Goal: Find specific page/section: Find specific page/section

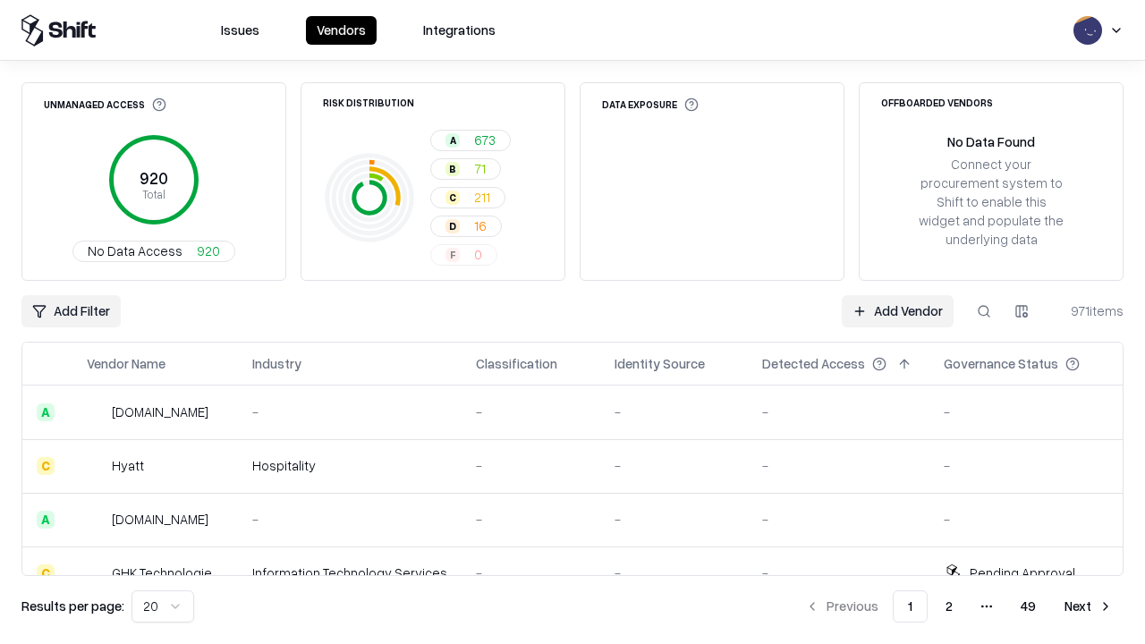
click at [573, 322] on div "Add Filter Add Vendor 971 items" at bounding box center [572, 311] width 1103 height 32
click at [71, 311] on html "Issues Vendors Integrations Unmanaged Access 920 Total No Data Access 920 Risk …" at bounding box center [572, 322] width 1145 height 644
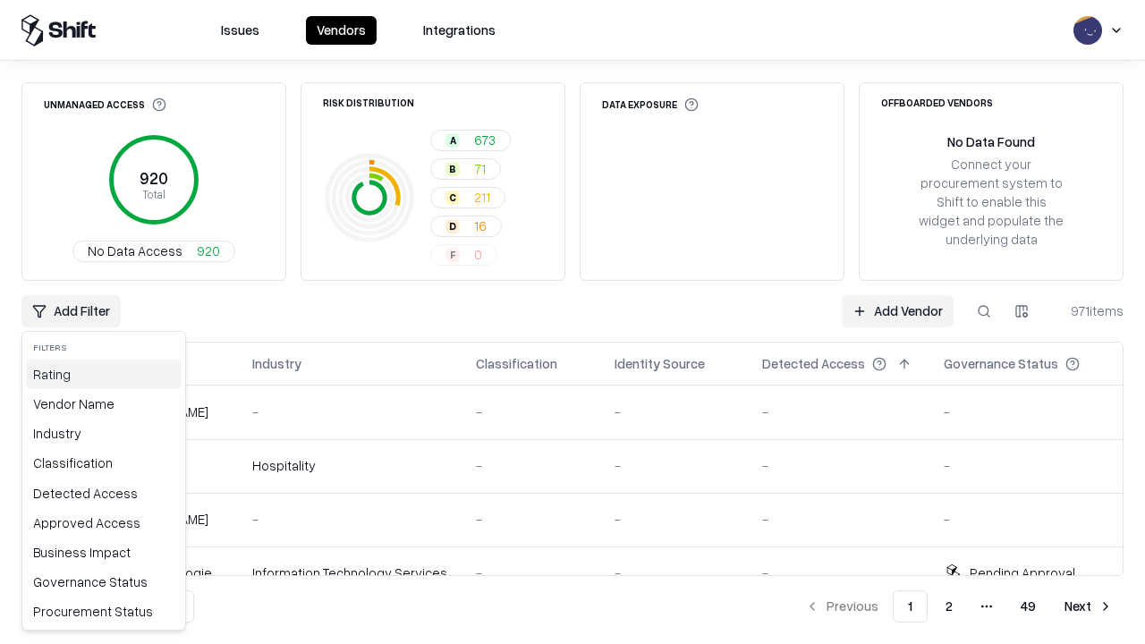
click at [104, 374] on div "Rating" at bounding box center [104, 375] width 156 height 30
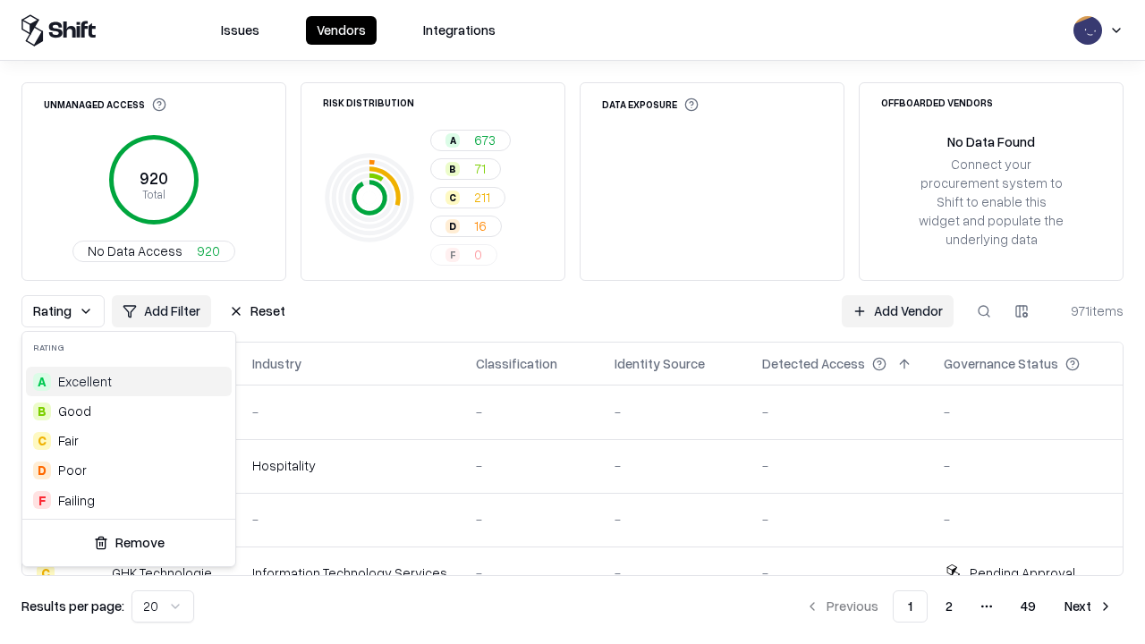
click at [573, 322] on html "Issues Vendors Integrations Unmanaged Access 920 Total No Data Access 920 Risk …" at bounding box center [572, 322] width 1145 height 644
click at [573, 322] on div "Rating Add Filter Reset Add Vendor 971 items" at bounding box center [572, 311] width 1103 height 32
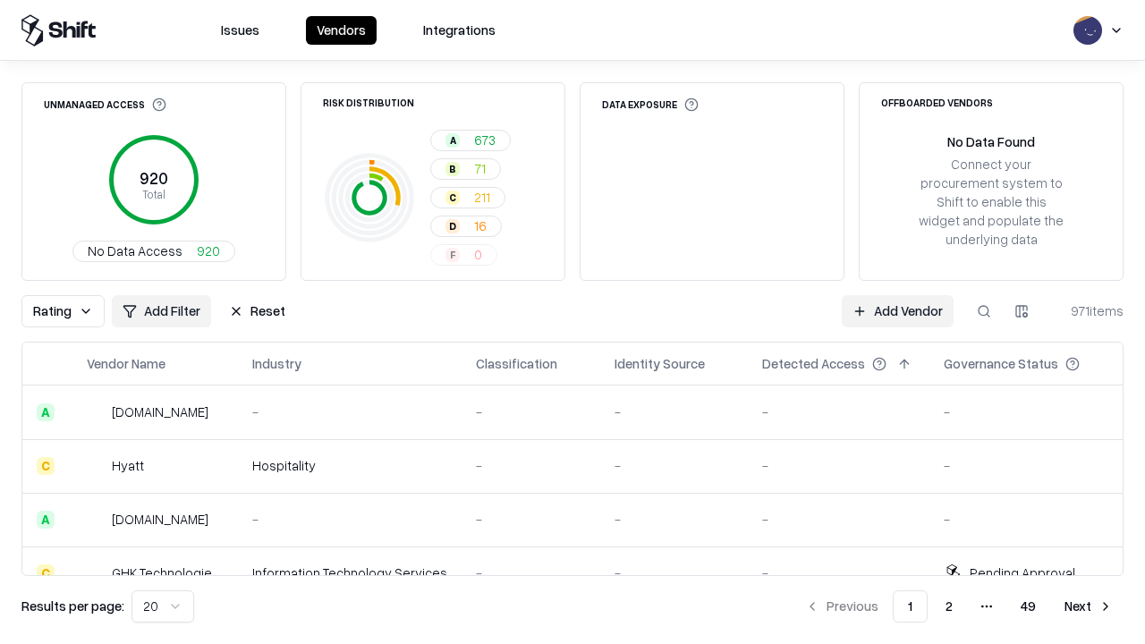
click at [257, 311] on button "Reset" at bounding box center [257, 311] width 78 height 32
click at [573, 322] on div "Rating Add Filter Reset Add Vendor 971 items" at bounding box center [572, 311] width 1103 height 32
click at [71, 311] on html "Issues Vendors Integrations Unmanaged Access 920 Total No Data Access 920 Risk …" at bounding box center [572, 322] width 1145 height 644
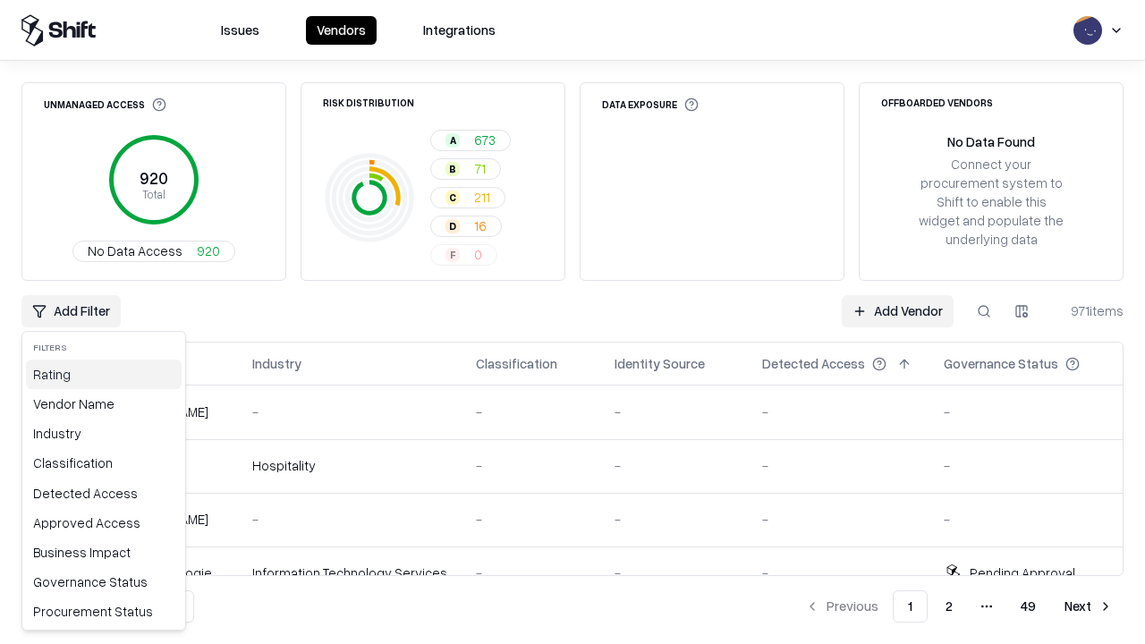
click at [104, 374] on div "Rating" at bounding box center [104, 375] width 156 height 30
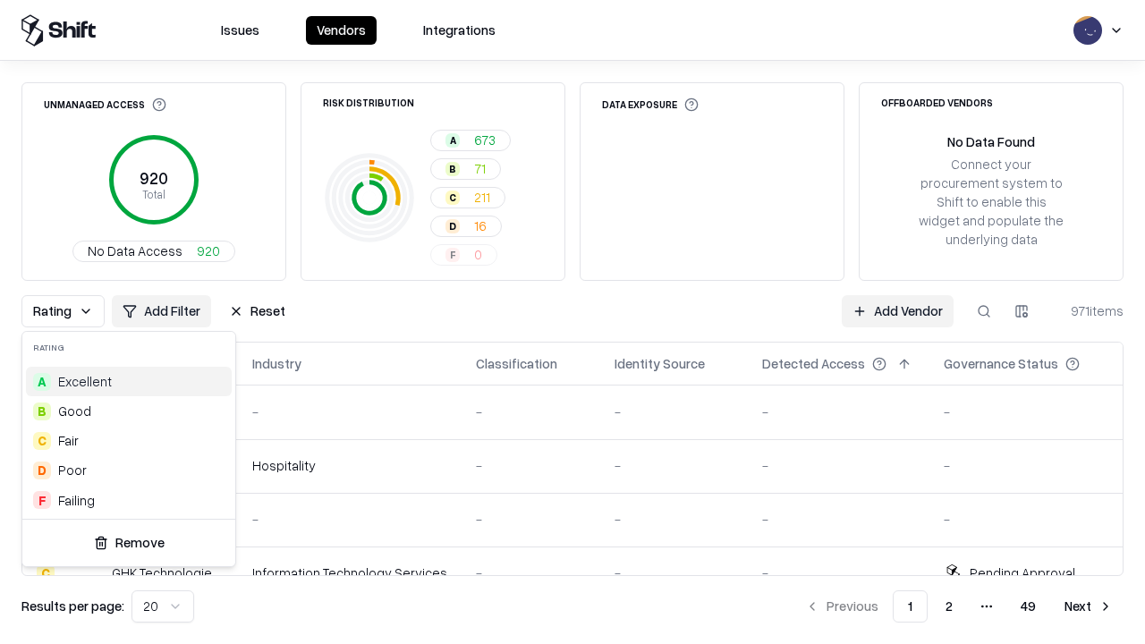
click at [129, 500] on div "F Failing" at bounding box center [129, 501] width 206 height 30
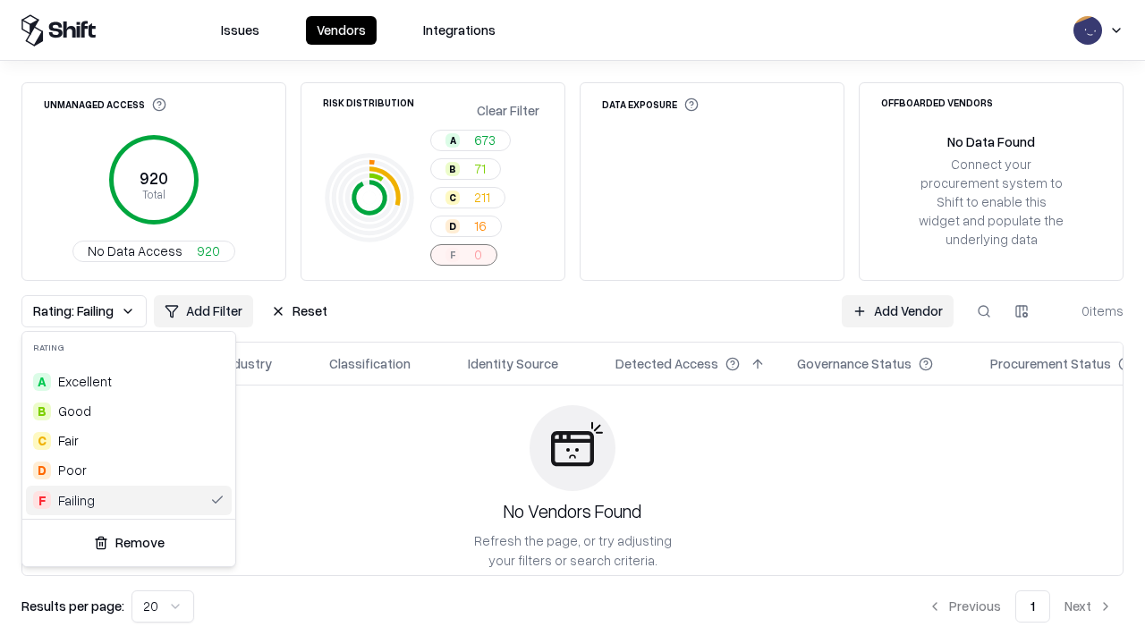
click at [573, 322] on html "Issues Vendors Integrations Unmanaged Access 920 Total No Data Access 920 Risk …" at bounding box center [572, 322] width 1145 height 644
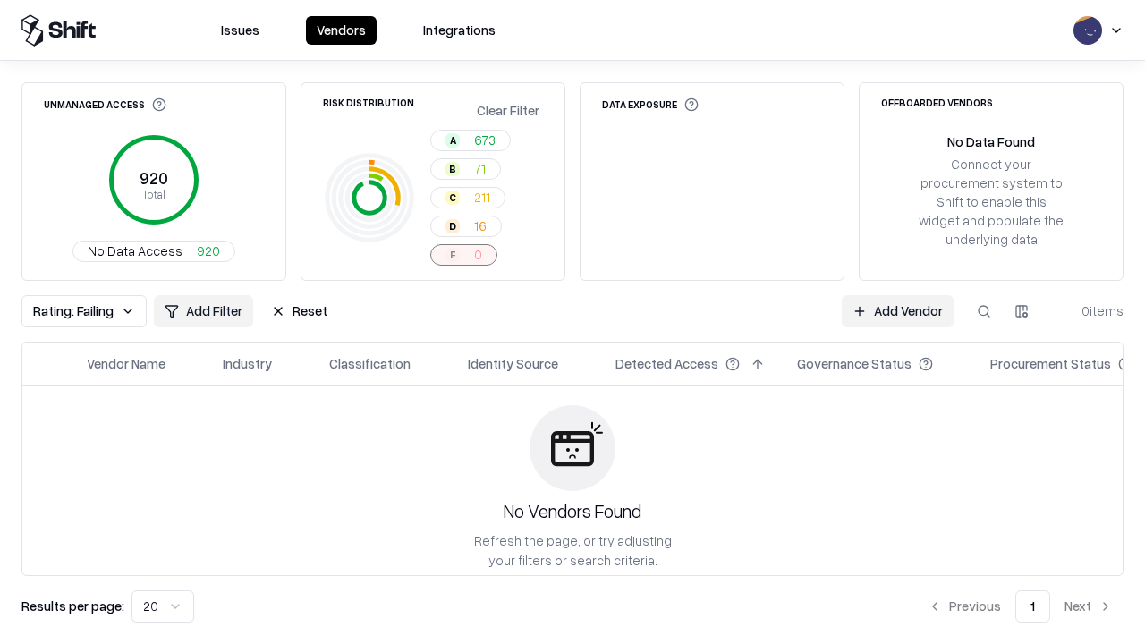
click at [573, 322] on div "Rating: Failing Add Filter Reset Add Vendor 0 items" at bounding box center [572, 311] width 1103 height 32
click at [299, 311] on button "Reset" at bounding box center [299, 311] width 78 height 32
click at [573, 322] on div "Add Filter Add Vendor 0 items" at bounding box center [572, 311] width 1103 height 32
click at [71, 311] on html "Issues Vendors Integrations Unmanaged Access 920 Total No Data Access 920 Risk …" at bounding box center [572, 322] width 1145 height 644
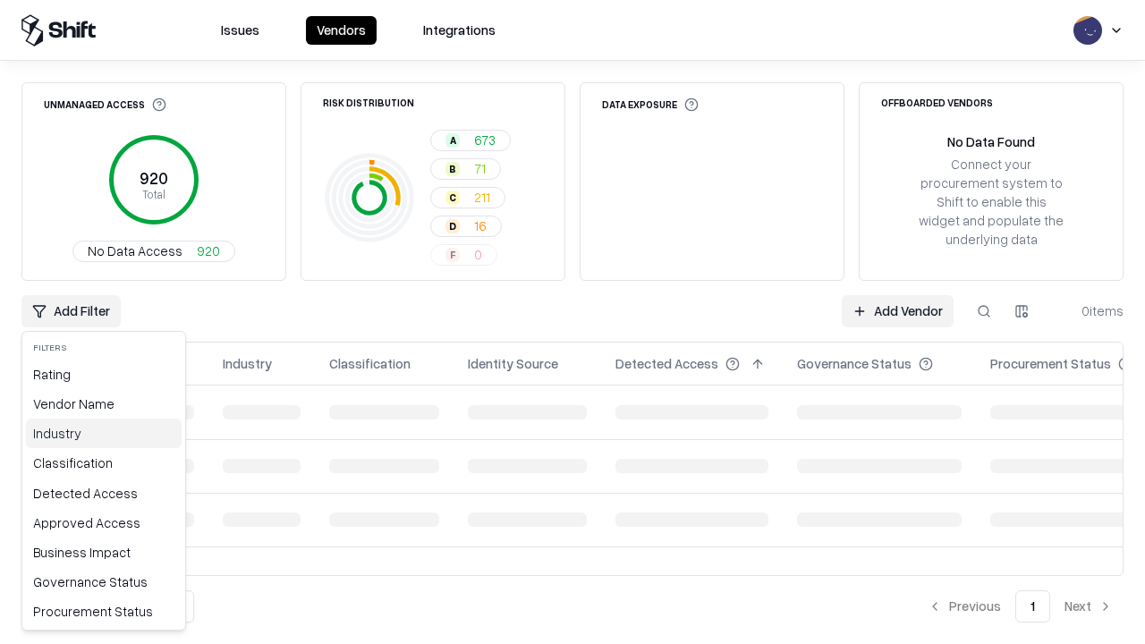
click at [104, 433] on div "Industry" at bounding box center [104, 434] width 156 height 30
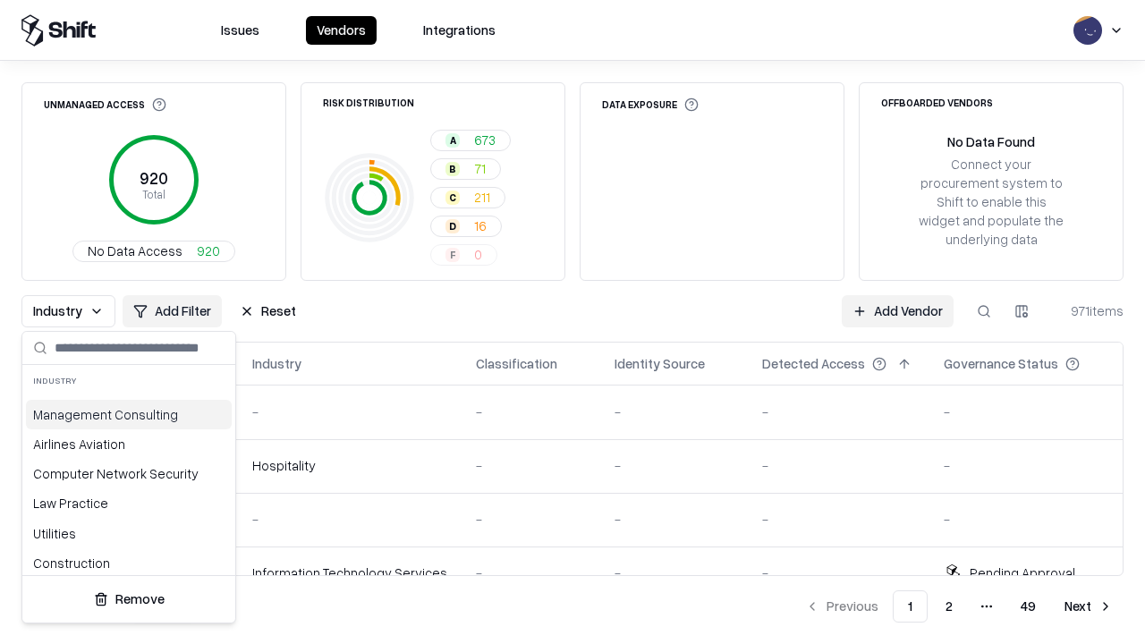
click at [573, 322] on html "Issues Vendors Integrations Unmanaged Access 920 Total No Data Access 920 Risk …" at bounding box center [572, 322] width 1145 height 644
click at [573, 322] on div "Industry Add Filter Reset Add Vendor 971 items" at bounding box center [572, 311] width 1103 height 32
click at [268, 311] on button "Reset" at bounding box center [268, 311] width 78 height 32
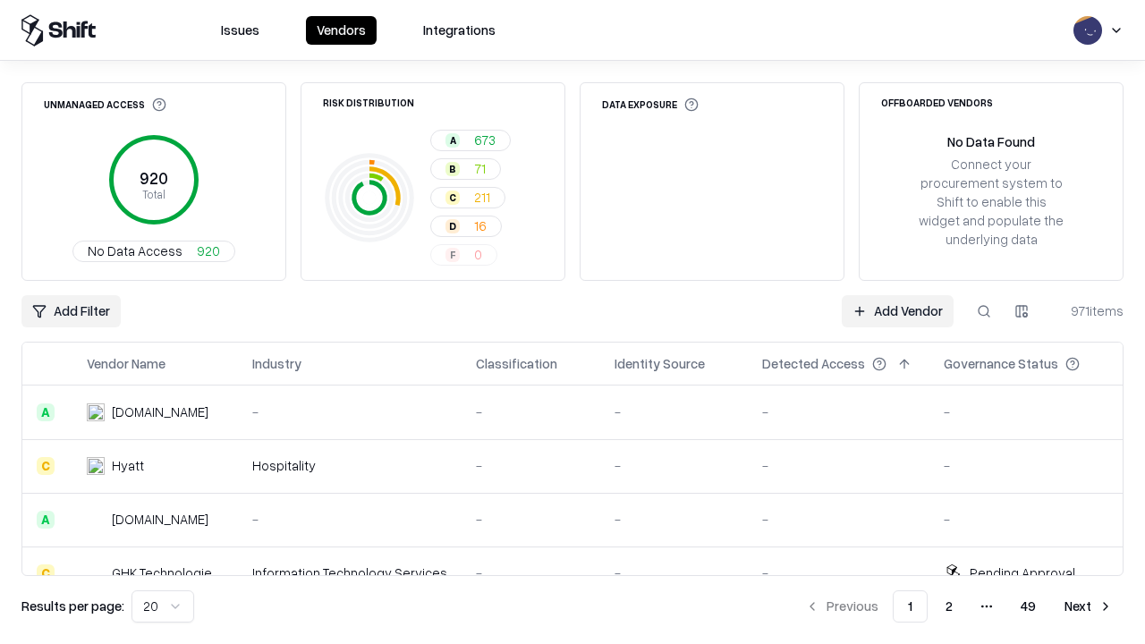
click at [573, 322] on div "Add Filter Add Vendor 971 items" at bounding box center [572, 311] width 1103 height 32
click at [71, 311] on html "Issues Vendors Integrations Unmanaged Access 920 Total No Data Access 920 Risk …" at bounding box center [572, 322] width 1145 height 644
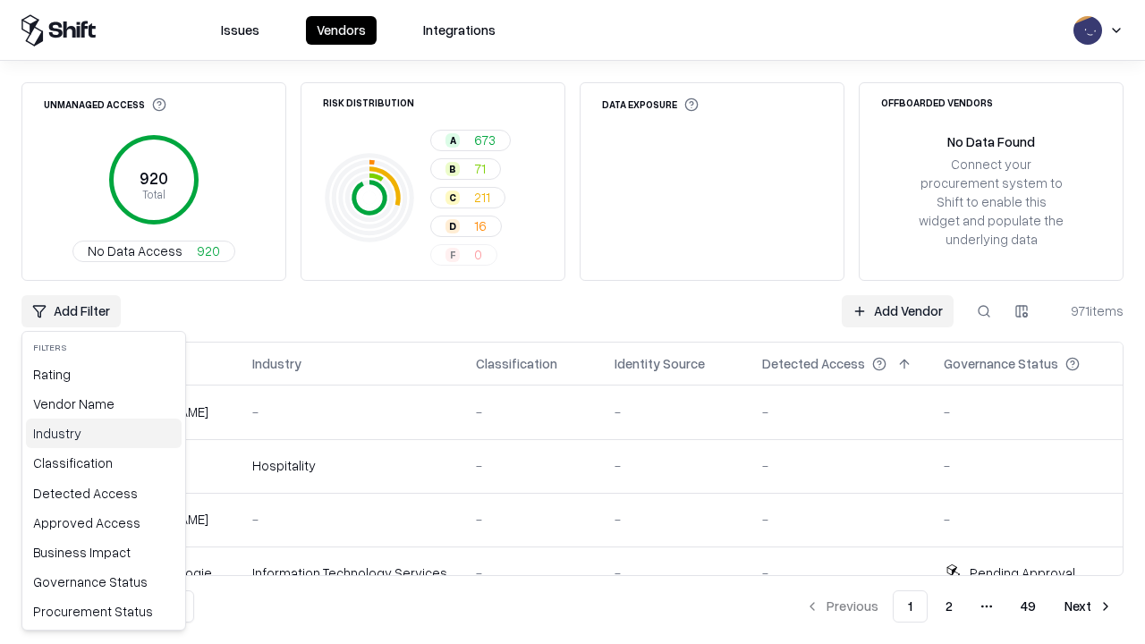
click at [104, 433] on div "Industry" at bounding box center [104, 434] width 156 height 30
